Goal: Task Accomplishment & Management: Manage account settings

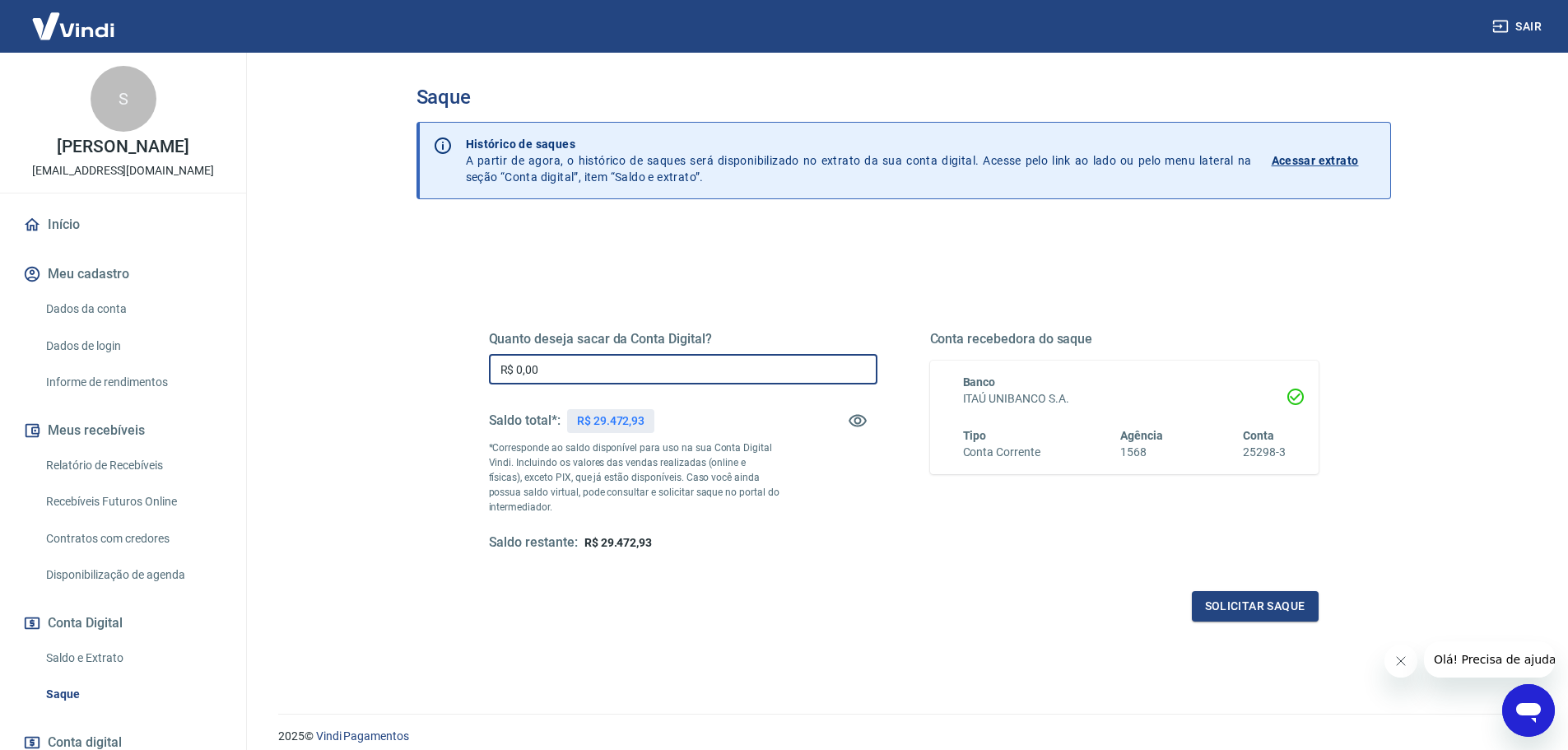
click at [774, 366] on input "R$ 0,00" at bounding box center [683, 369] width 388 height 31
type input "R$ 29.472,00"
drag, startPoint x: 1397, startPoint y: 663, endPoint x: 2764, endPoint y: 1301, distance: 1508.6
click at [1397, 663] on icon "Fechar mensagem da empresa" at bounding box center [1399, 660] width 13 height 13
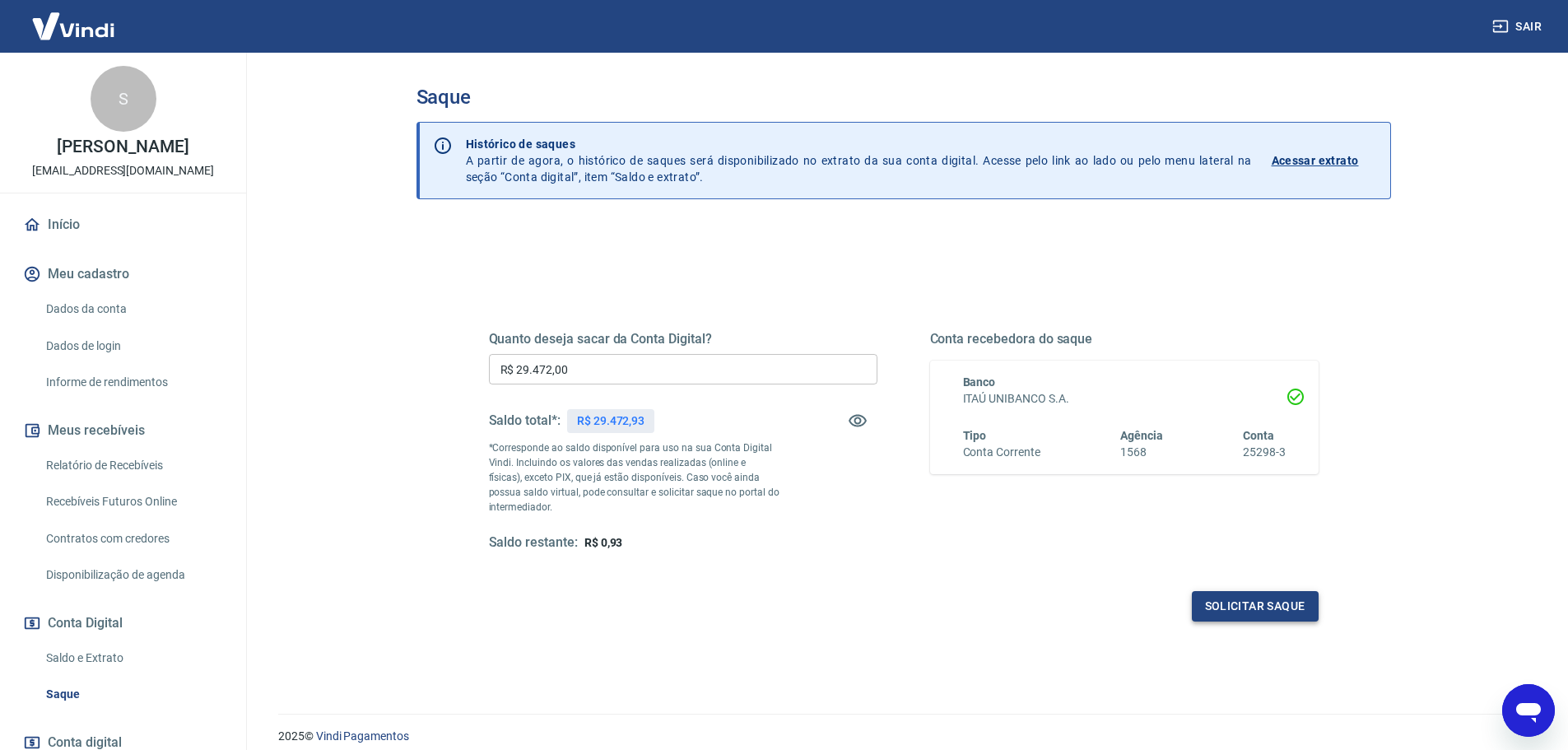
click at [1225, 606] on button "Solicitar saque" at bounding box center [1255, 606] width 127 height 31
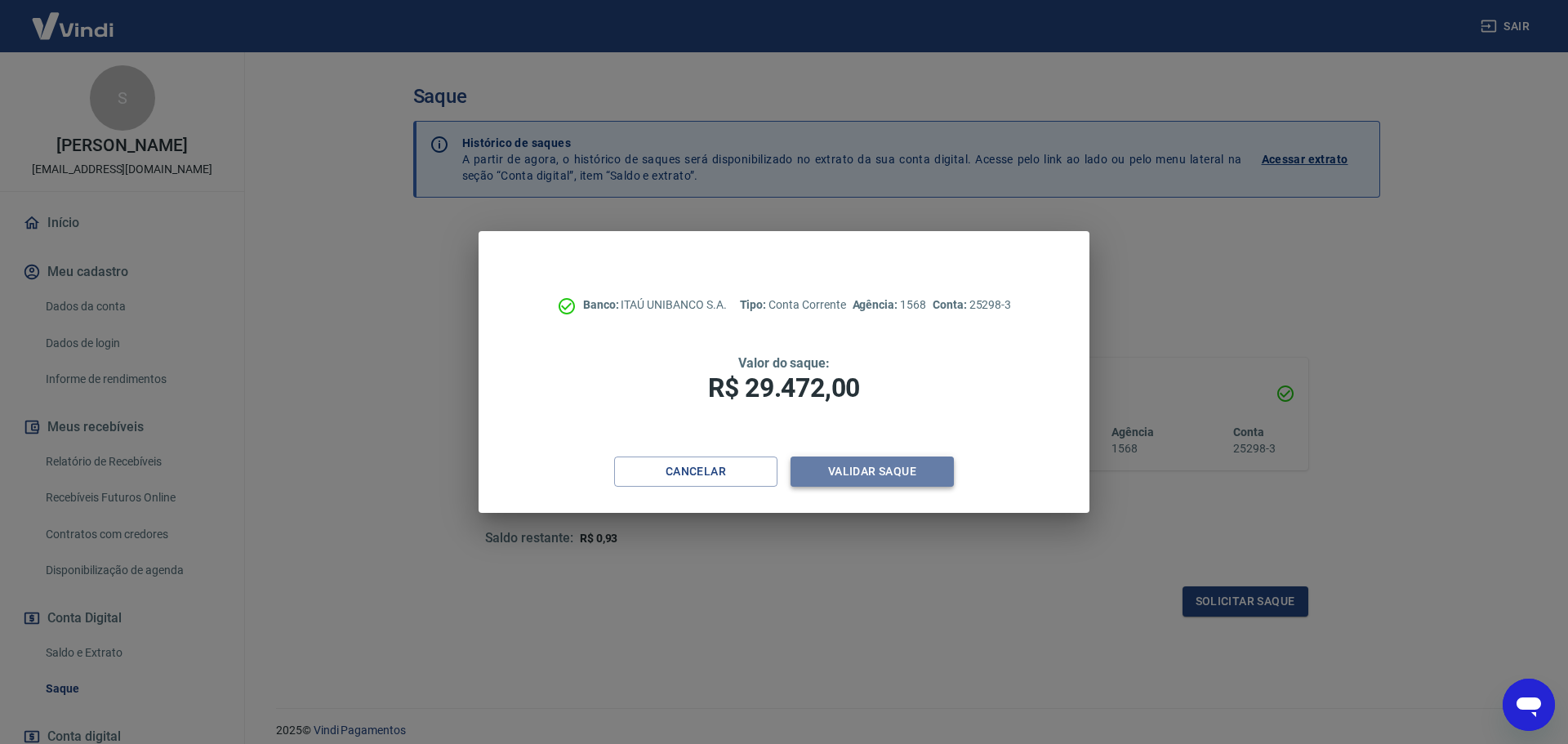
click at [902, 483] on button "Validar saque" at bounding box center [871, 471] width 163 height 31
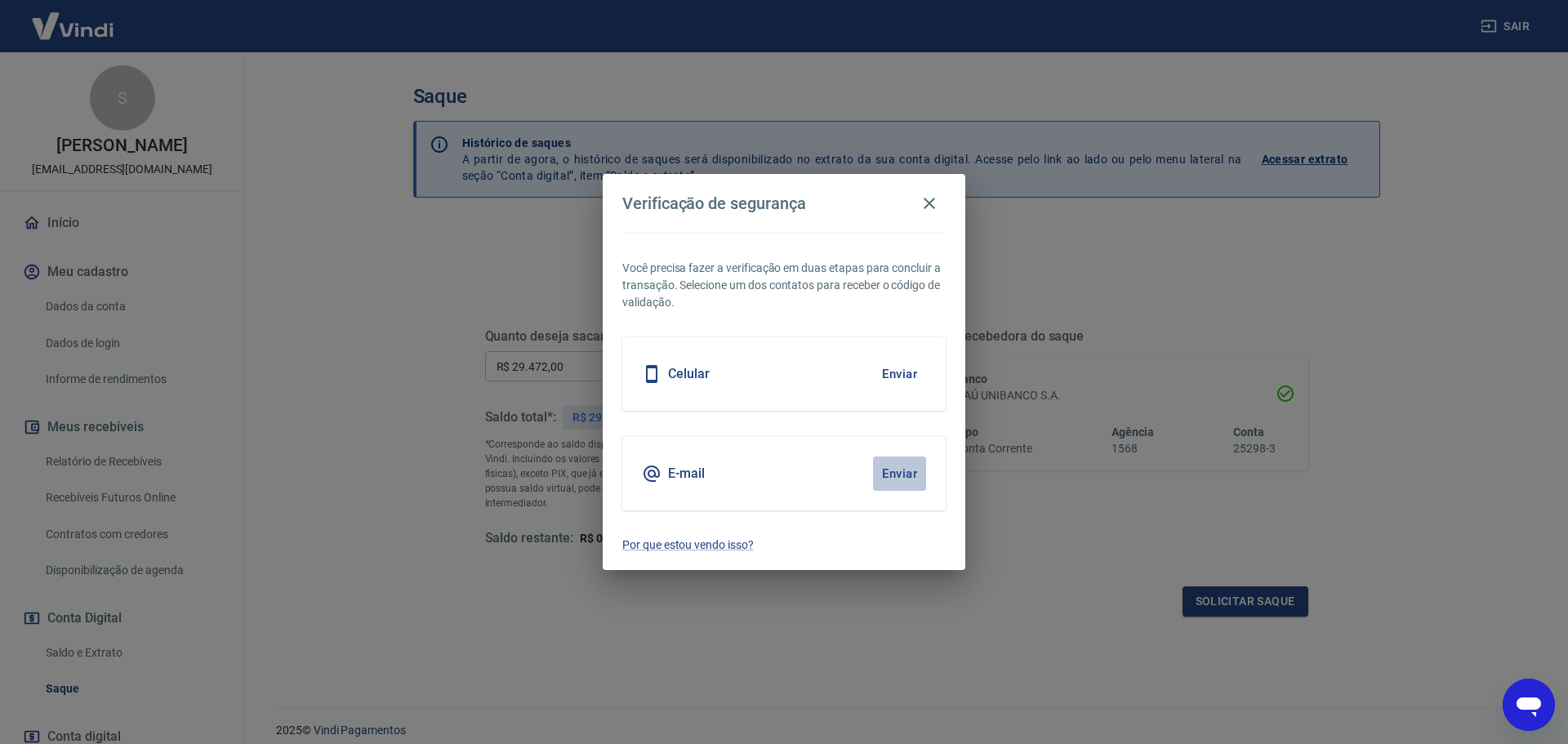
click at [902, 483] on button "Enviar" at bounding box center [899, 473] width 53 height 34
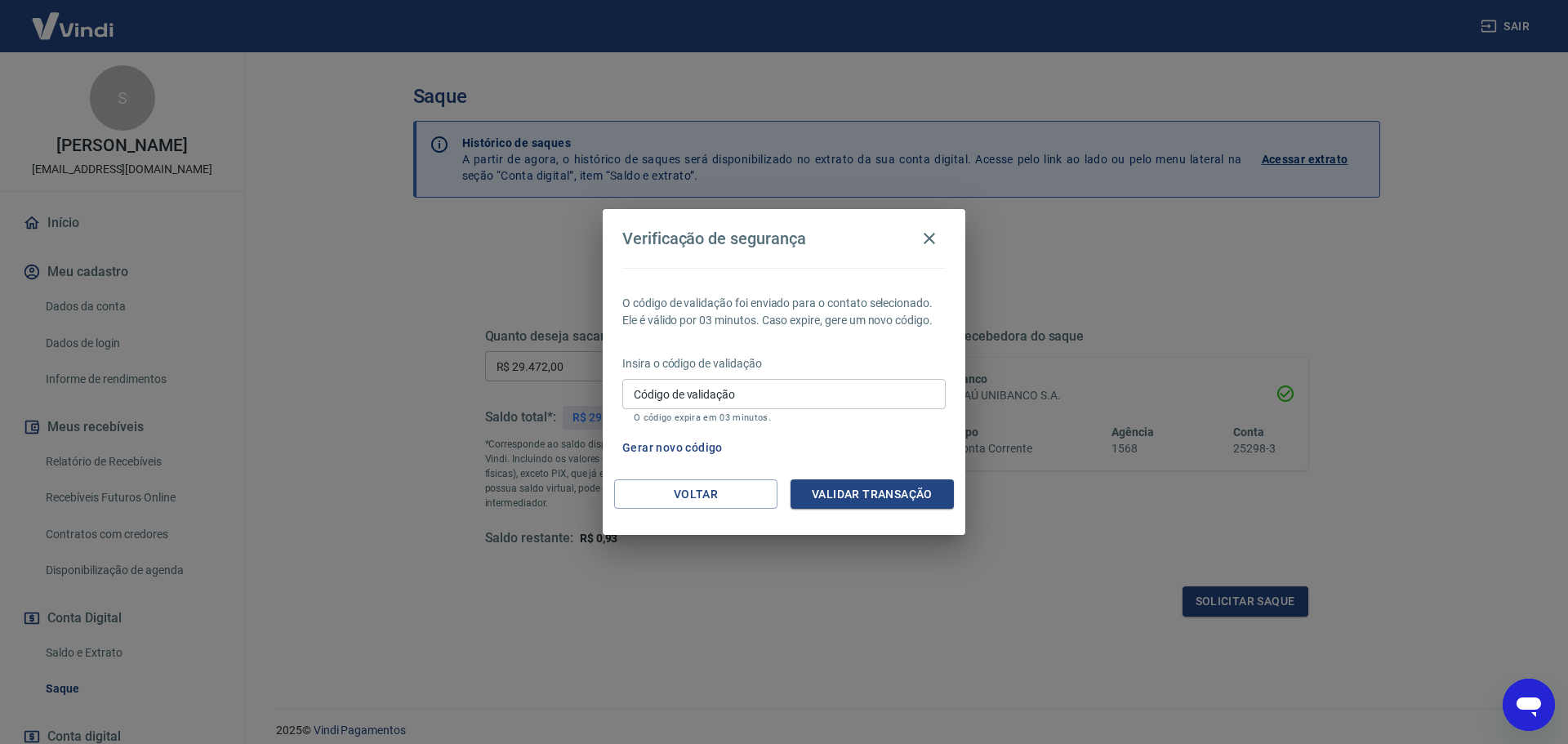
click at [818, 397] on input "Código de validação" at bounding box center [783, 393] width 324 height 31
type input "990823"
click at [902, 488] on button "Validar transação" at bounding box center [871, 495] width 163 height 31
